Goal: Task Accomplishment & Management: Manage account settings

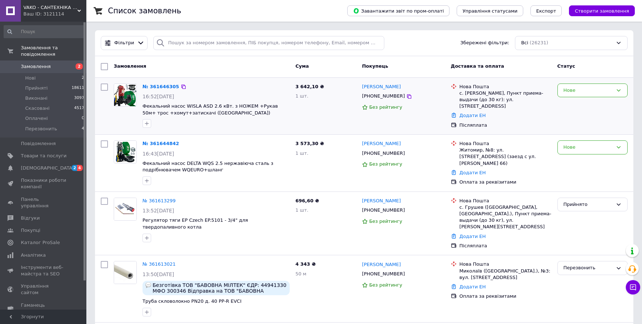
click at [469, 94] on div "с. [PERSON_NAME], Пункт приема-выдачи (до 30 кг): ул. [STREET_ADDRESS]" at bounding box center [505, 100] width 92 height 20
click at [469, 93] on div "с. Мариямполь, Пункт приема-выдачи (до 30 кг): ул. Мелиоративная, 1" at bounding box center [505, 100] width 92 height 20
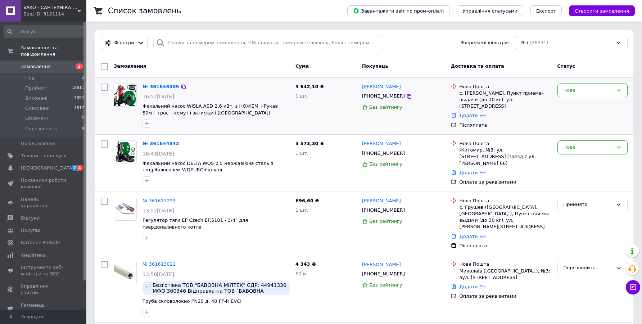
click at [469, 93] on div "с. Мариямполь, Пункт приема-выдачи (до 30 кг): ул. Мелиоративная, 1" at bounding box center [505, 100] width 92 height 20
click at [471, 95] on div "с. Мариямполь, Пункт приема-выдачи (до 30 кг): ул. Мелиоративная, 1" at bounding box center [505, 100] width 92 height 20
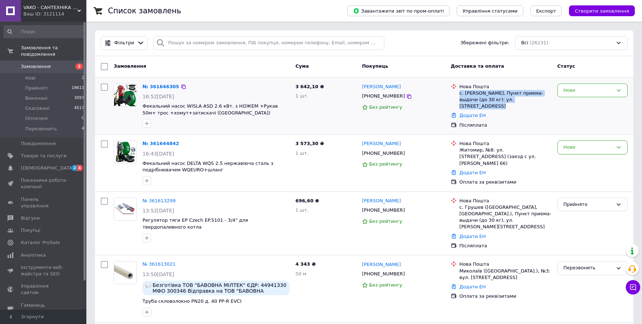
click at [471, 95] on div "с. Мариямполь, Пункт приема-выдачи (до 30 кг): ул. Мелиоративная, 1" at bounding box center [505, 100] width 92 height 20
click at [499, 94] on div "с. Мариямполь, Пункт приема-выдачи (до 30 кг): ул. Мелиоративная, 1" at bounding box center [505, 100] width 92 height 20
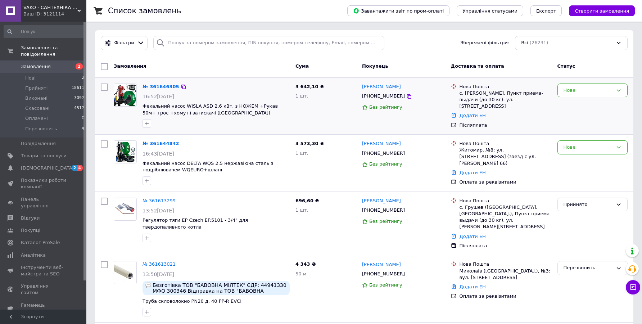
click at [484, 93] on div "с. Мариямполь, Пункт приема-выдачи (до 30 кг): ул. Мелиоративная, 1" at bounding box center [505, 100] width 92 height 20
drag, startPoint x: 251, startPoint y: 113, endPoint x: 254, endPoint y: 105, distance: 7.6
click at [254, 105] on span "Фекальний насос WISLA ASD 2.6 кВт. з НОЖЕМ +Рукав 50м+ трос +хомут+затискачі ([…" at bounding box center [215, 109] width 147 height 13
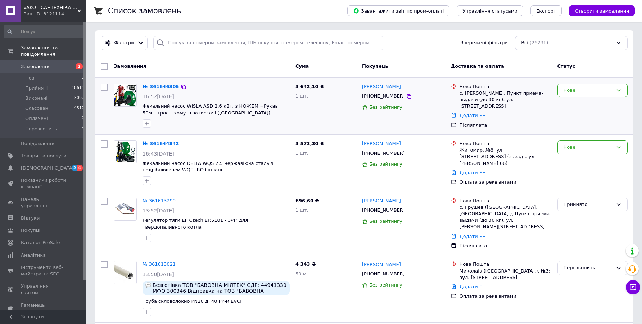
click at [256, 122] on div at bounding box center [216, 124] width 150 height 12
drag, startPoint x: 259, startPoint y: 118, endPoint x: 256, endPoint y: 108, distance: 10.3
click at [256, 108] on div "№ 361646305 16:52, 12.09.2025 Фекальний насос WISLA ASD 2.6 кВт. з НОЖЕМ +Рукав…" at bounding box center [216, 106] width 153 height 50
click at [310, 108] on div "3 642,10 ₴ 1 шт." at bounding box center [325, 106] width 67 height 51
click at [578, 86] on div "Нове" at bounding box center [592, 90] width 70 height 14
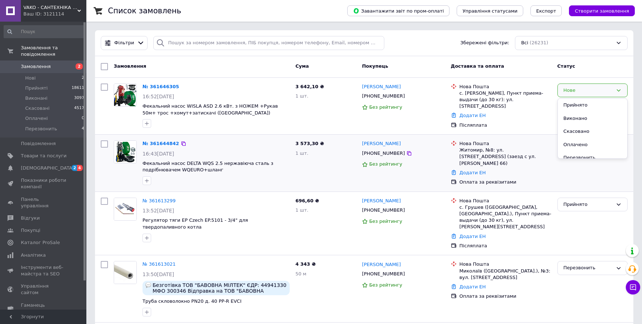
click at [565, 170] on div "Нове" at bounding box center [592, 162] width 76 height 51
click at [587, 149] on div "Нове" at bounding box center [587, 147] width 49 height 8
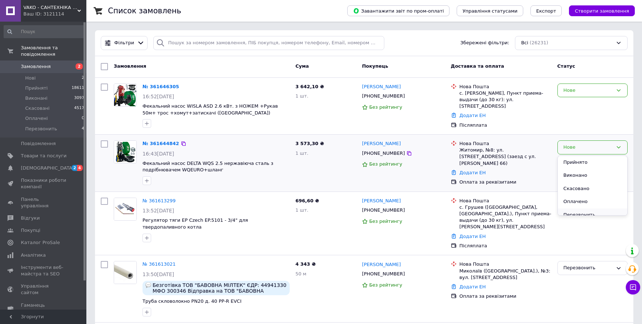
click at [584, 209] on li "Перезвонить" at bounding box center [591, 214] width 69 height 13
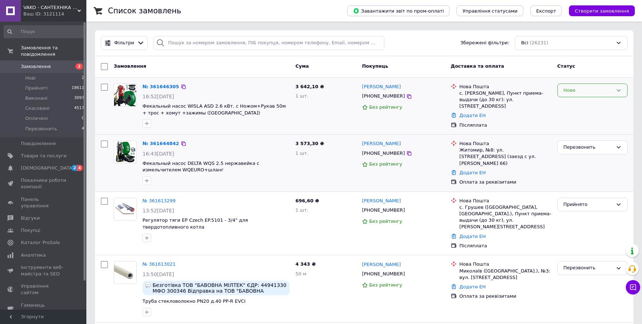
click at [587, 91] on div "Нове" at bounding box center [587, 91] width 49 height 8
click at [587, 104] on li "Прийнято" at bounding box center [591, 105] width 69 height 13
click at [483, 94] on div "с. Мариямполь, Пункт приема-выдачи (до 30 кг): ул. Мелиоративная, 1" at bounding box center [505, 100] width 92 height 20
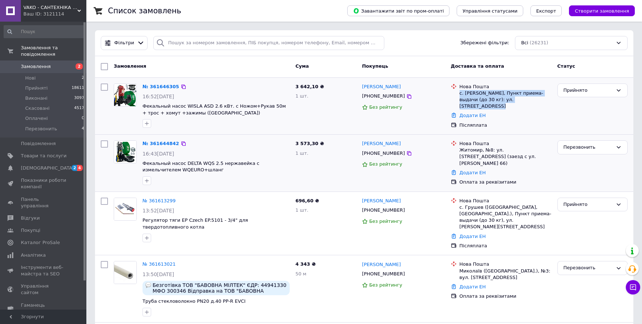
copy ul "с. Мариямполь, Пункт приема-выдачи (до 30 кг): ул. Мелиоративная, 1"
click at [406, 97] on icon at bounding box center [409, 97] width 6 height 6
drag, startPoint x: 407, startPoint y: 85, endPoint x: 361, endPoint y: 85, distance: 46.8
click at [361, 85] on div "Галина Пікалова" at bounding box center [403, 87] width 85 height 8
copy link "Галина Пікалова"
